Goal: Task Accomplishment & Management: Manage account settings

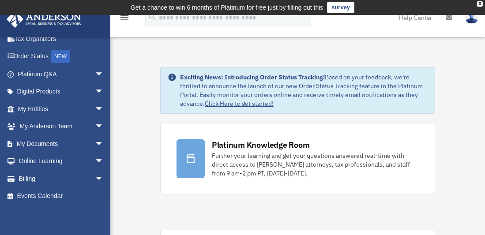
click at [412, 16] on link "Help Center" at bounding box center [416, 17] width 47 height 35
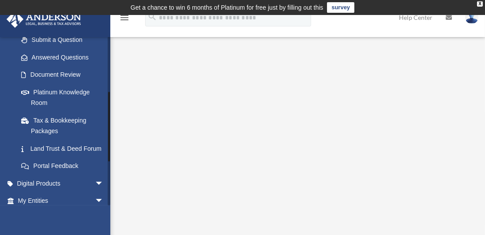
scroll to position [130, 0]
click at [473, 18] on img at bounding box center [471, 17] width 13 height 13
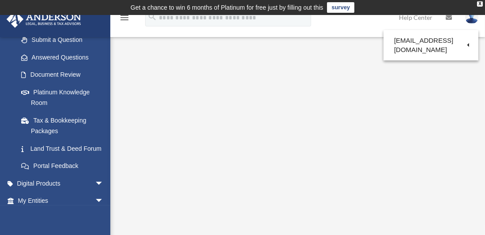
click at [473, 20] on img at bounding box center [471, 17] width 13 height 13
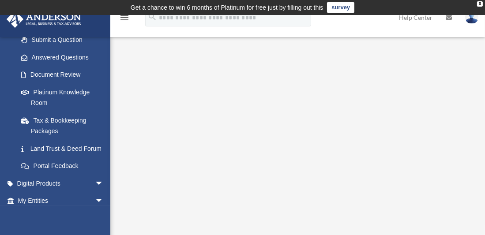
click at [473, 20] on img at bounding box center [471, 17] width 13 height 13
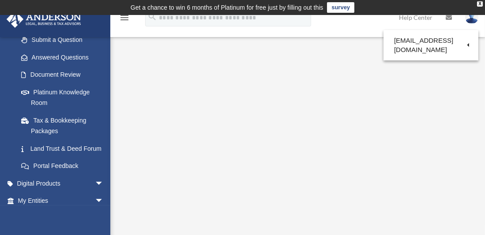
click at [448, 19] on icon at bounding box center [449, 18] width 6 height 6
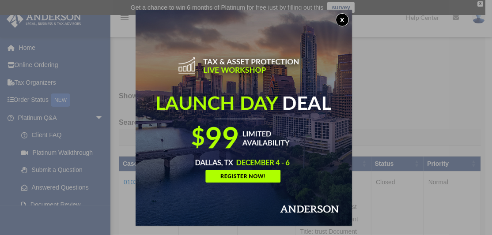
click at [343, 17] on button "x" at bounding box center [342, 19] width 13 height 13
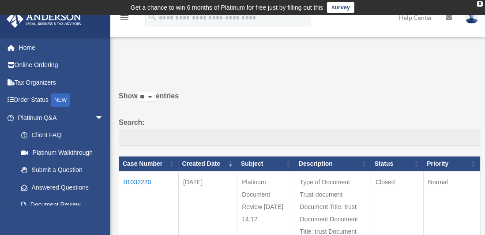
click at [470, 17] on img at bounding box center [471, 17] width 13 height 13
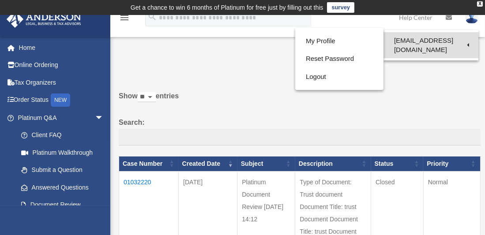
click at [415, 41] on link "[EMAIL_ADDRESS][DOMAIN_NAME]" at bounding box center [431, 45] width 95 height 26
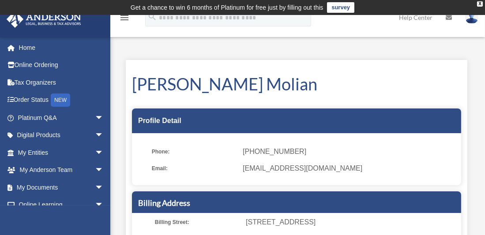
click at [449, 18] on icon at bounding box center [449, 18] width 6 height 6
click at [473, 15] on img at bounding box center [471, 17] width 13 height 13
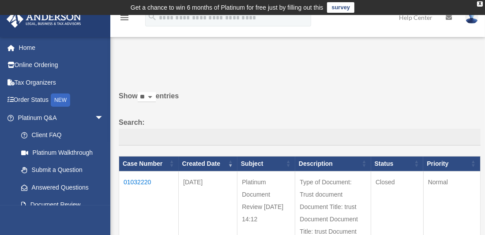
click at [472, 18] on img at bounding box center [471, 17] width 13 height 13
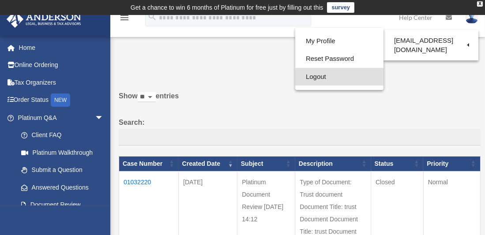
click at [321, 78] on link "Logout" at bounding box center [339, 77] width 88 height 18
